Goal: Transaction & Acquisition: Download file/media

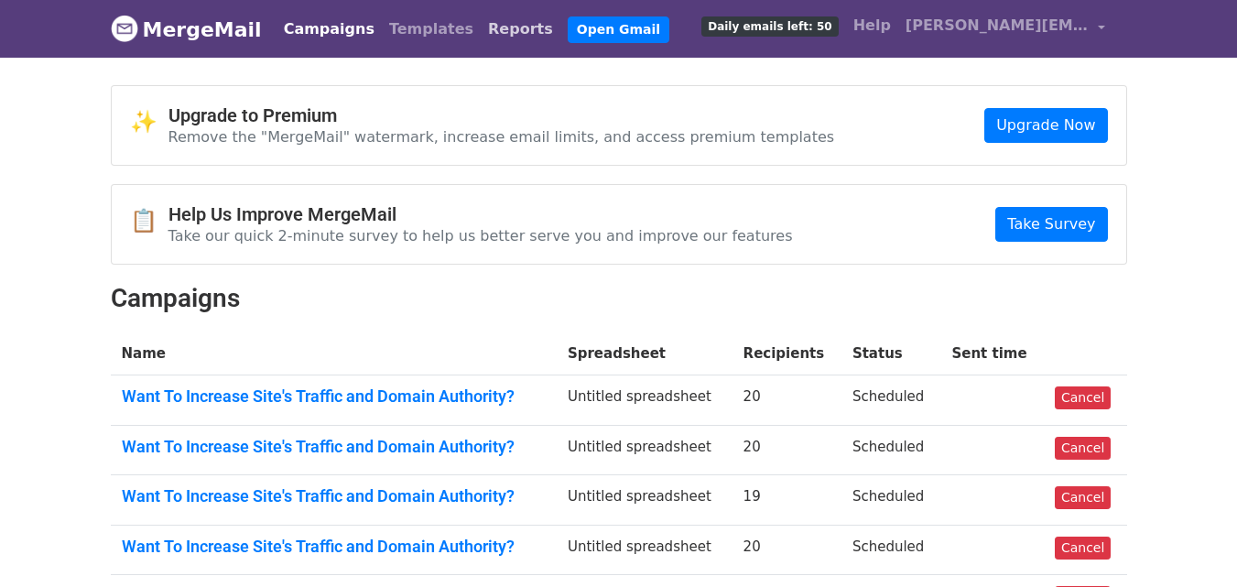
click at [481, 33] on link "Reports" at bounding box center [521, 29] width 80 height 37
click at [1094, 26] on link "[PERSON_NAME][EMAIL_ADDRESS][DOMAIN_NAME]" at bounding box center [1005, 28] width 214 height 43
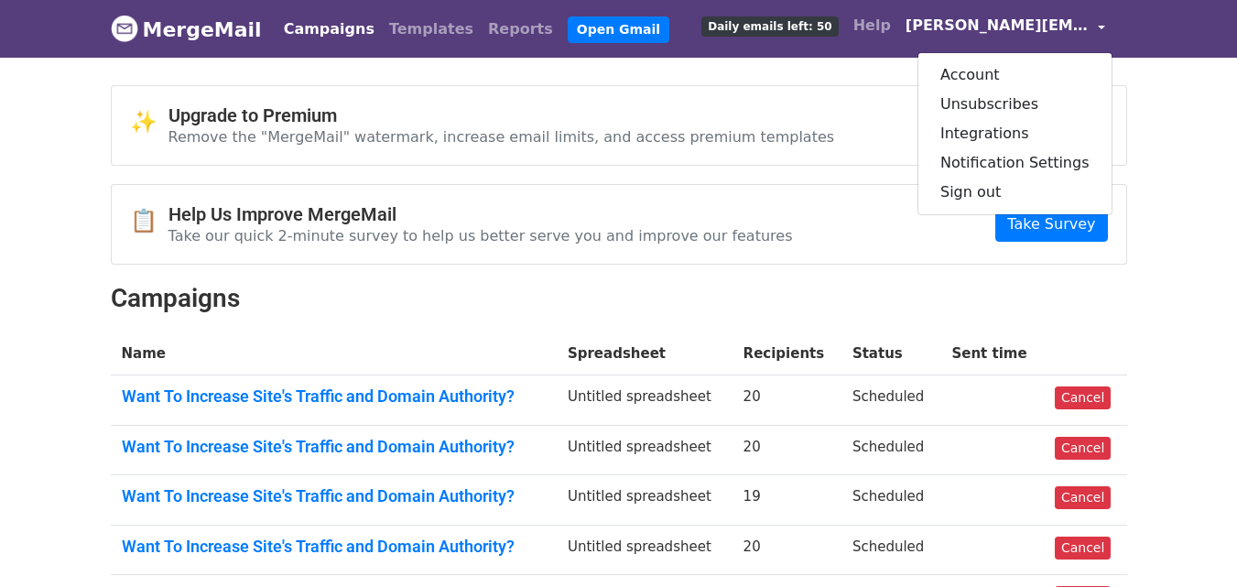
click at [87, 150] on body "MergeMail Campaigns Templates Reports Open Gmail Daily emails left: 50 Help ada…" at bounding box center [618, 498] width 1237 height 996
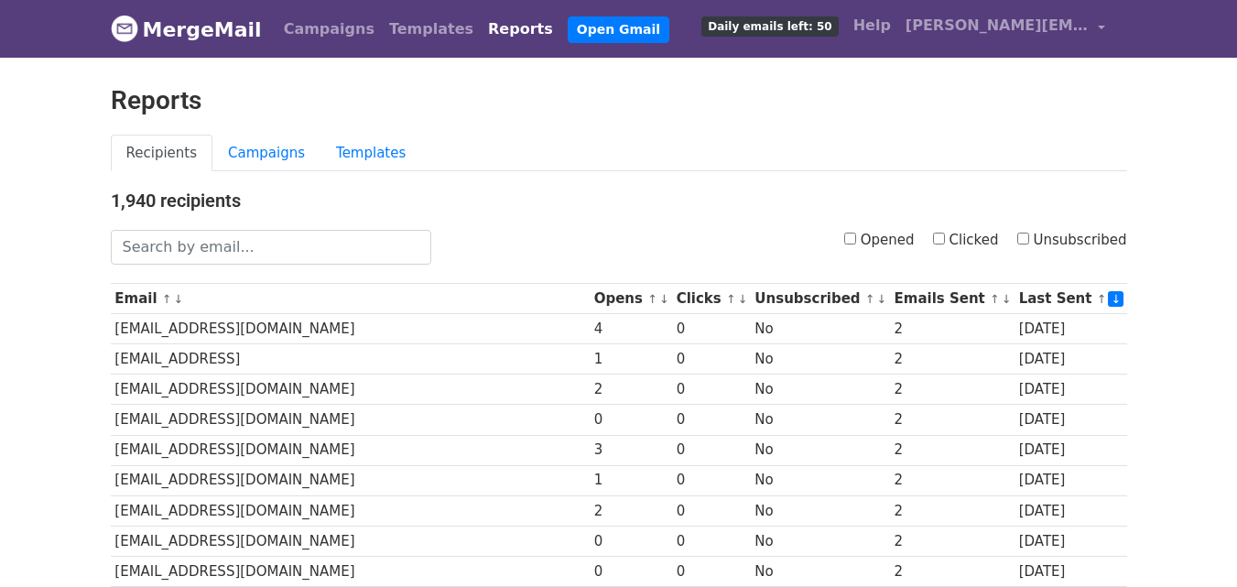
click at [856, 238] on input "Opened" at bounding box center [850, 239] width 12 height 12
checkbox input "true"
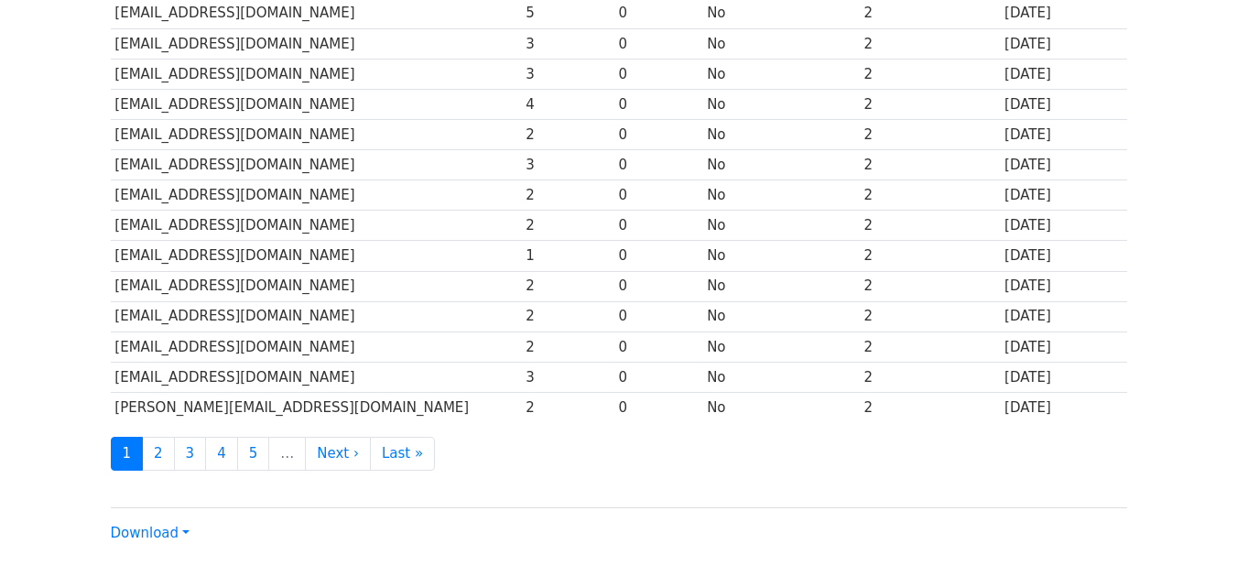
scroll to position [904, 0]
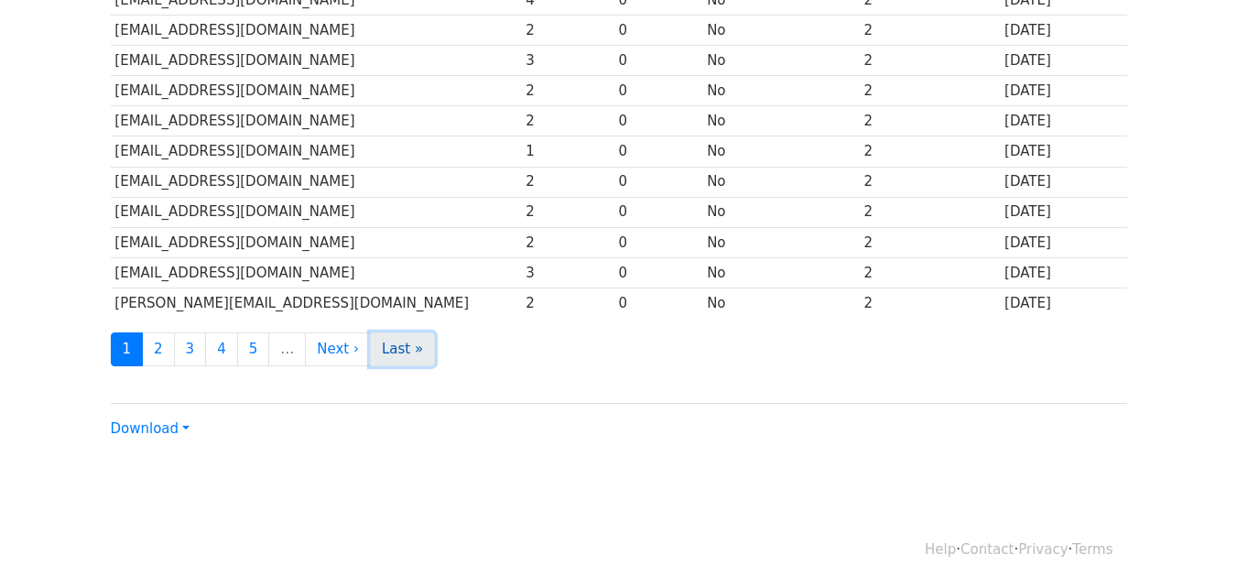
click at [384, 360] on link "Last »" at bounding box center [402, 349] width 65 height 34
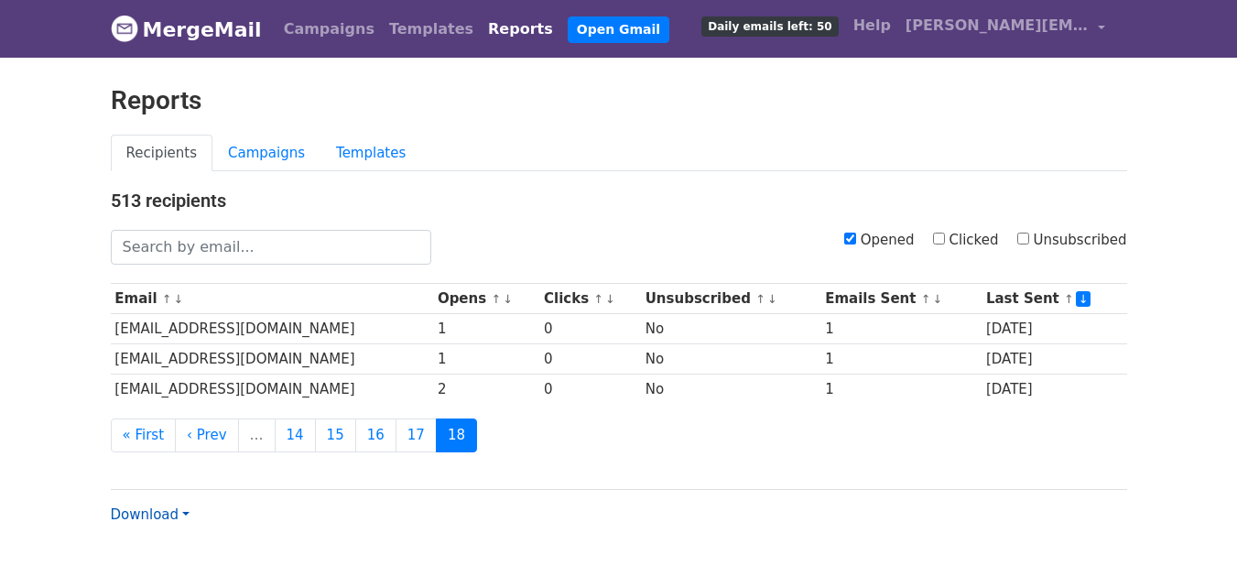
click at [147, 512] on link "Download" at bounding box center [150, 514] width 79 height 16
click at [168, 456] on link "CSV" at bounding box center [184, 453] width 145 height 29
